Goal: Navigation & Orientation: Find specific page/section

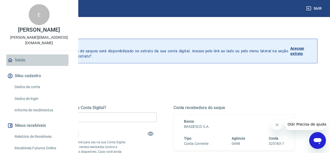
click at [18, 66] on link "Início" at bounding box center [39, 59] width 66 height 11
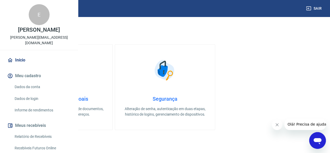
scroll to position [78, 0]
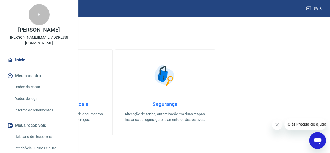
click at [22, 66] on link "Início" at bounding box center [39, 59] width 66 height 11
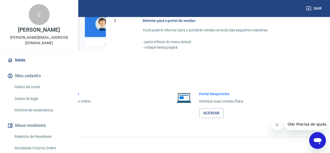
scroll to position [275, 0]
click at [70, 114] on link "Acessar" at bounding box center [57, 113] width 25 height 10
